Goal: Navigation & Orientation: Find specific page/section

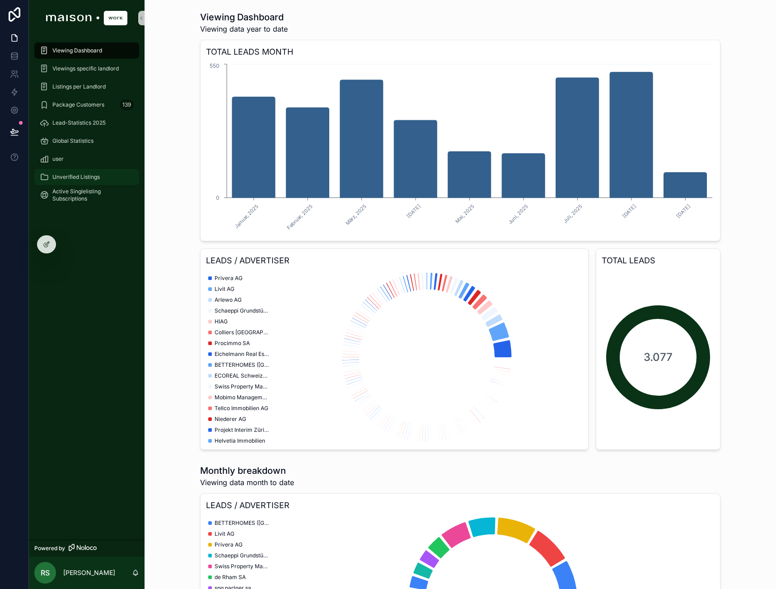
click at [68, 173] on div "Unverified Listings" at bounding box center [87, 177] width 94 height 14
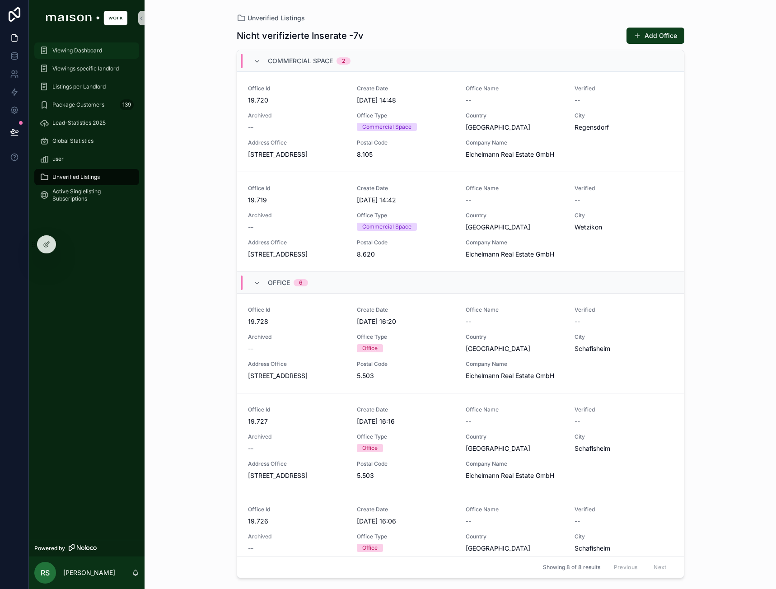
click at [61, 52] on span "Viewing Dashboard" at bounding box center [77, 50] width 50 height 7
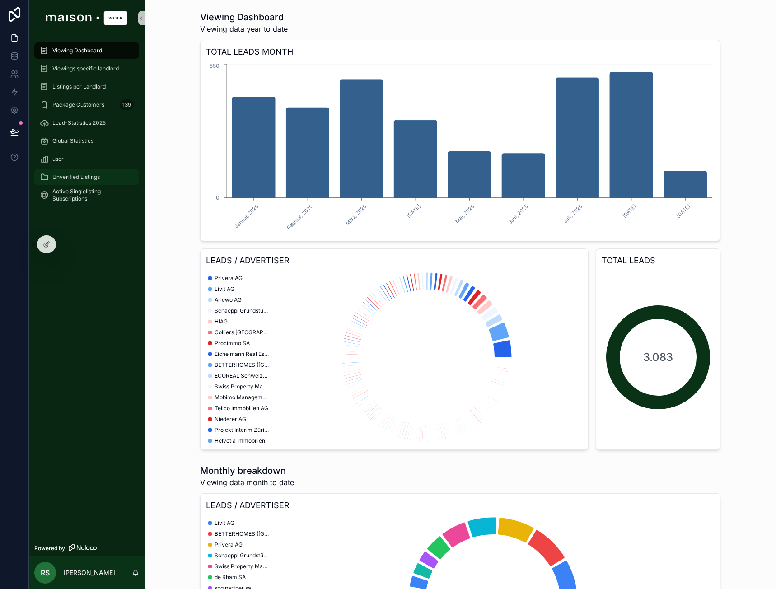
click at [92, 171] on div "Unverified Listings" at bounding box center [87, 177] width 94 height 14
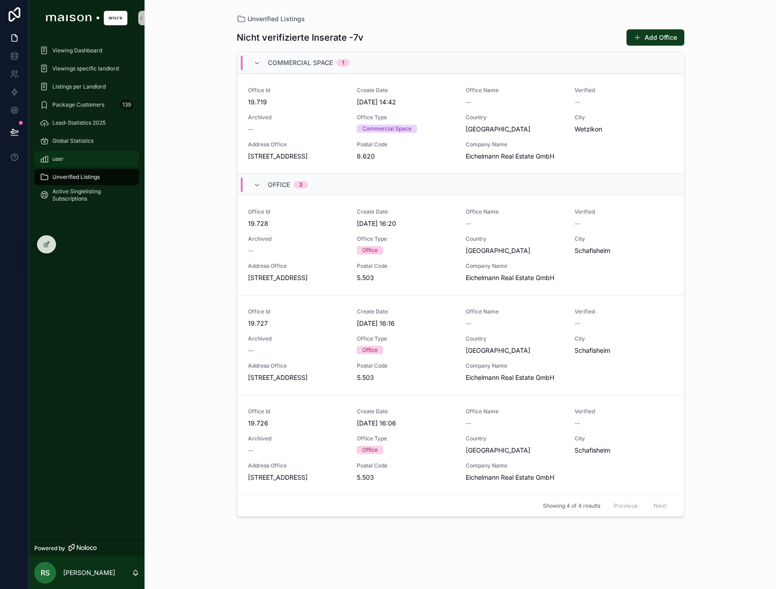
click at [99, 166] on div "user" at bounding box center [87, 159] width 94 height 14
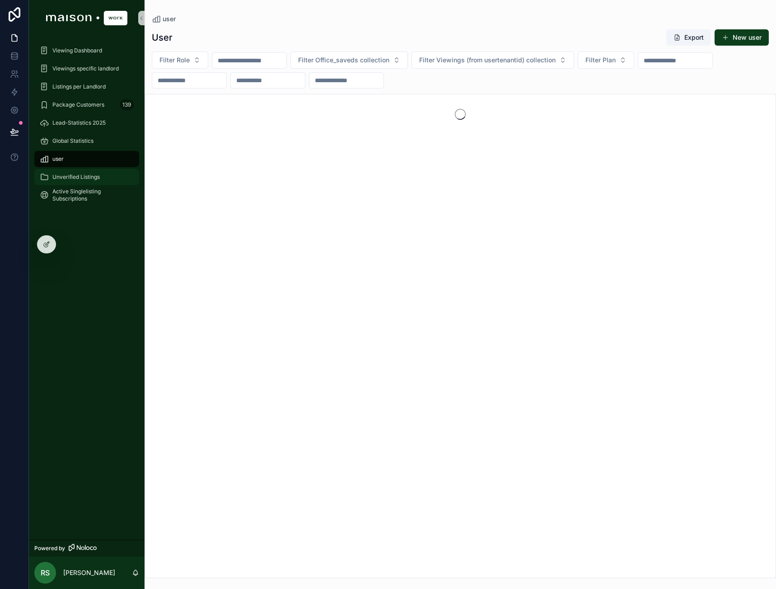
click at [89, 175] on span "Unverified Listings" at bounding box center [75, 177] width 47 height 7
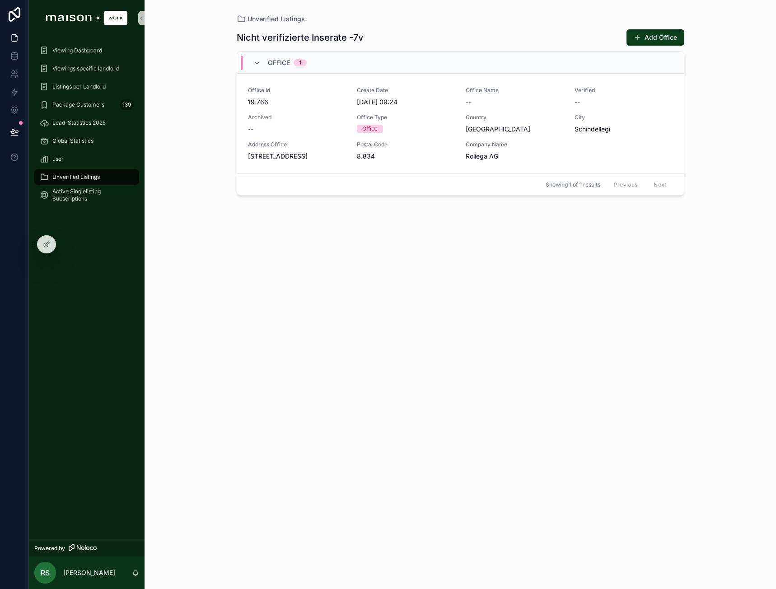
click at [71, 59] on div "Viewing Dashboard" at bounding box center [87, 51] width 116 height 18
click at [73, 52] on span "Viewing Dashboard" at bounding box center [77, 50] width 50 height 7
